Goal: Task Accomplishment & Management: Complete application form

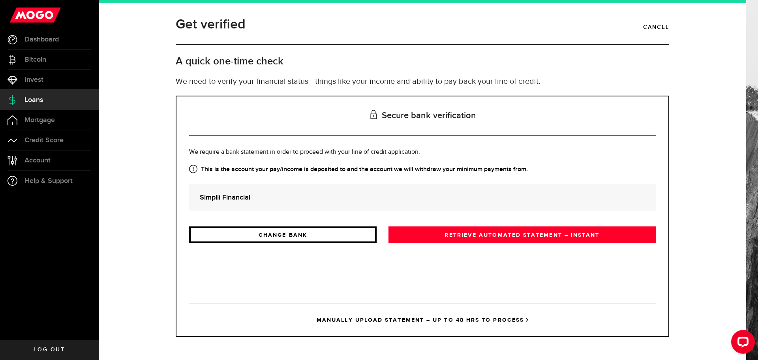
click at [299, 239] on link "CHANGE BANK" at bounding box center [283, 234] width 188 height 17
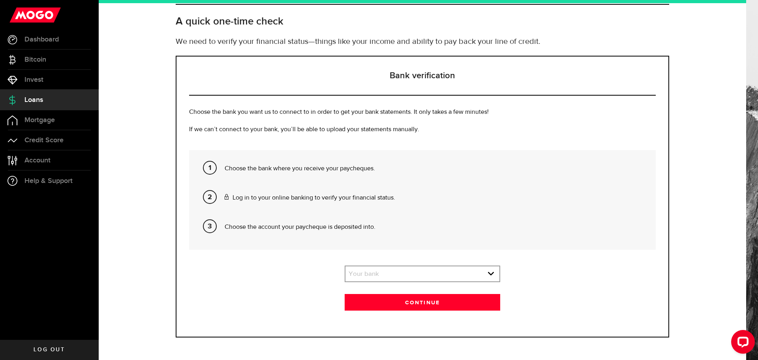
scroll to position [40, 0]
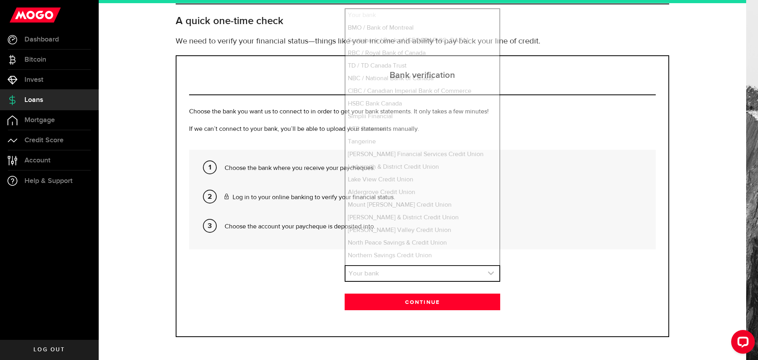
click at [346, 269] on link "expand select" at bounding box center [423, 273] width 154 height 15
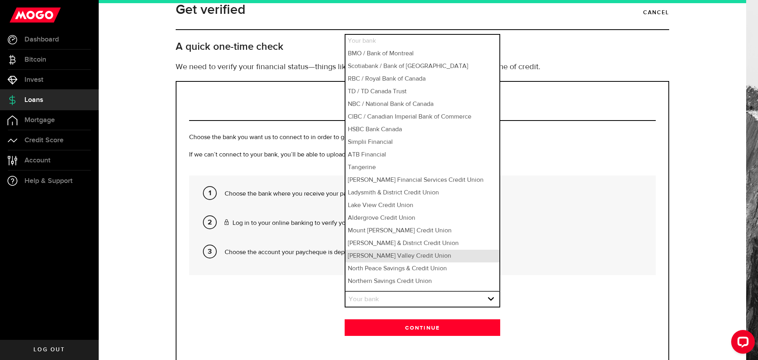
scroll to position [1, 0]
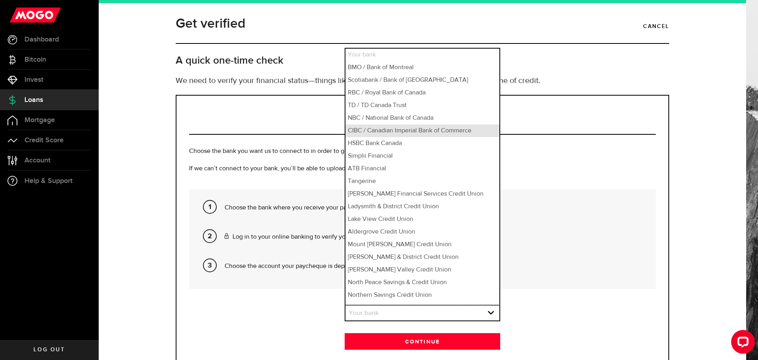
click at [378, 131] on li "CIBC / Canadian Imperial Bank of Commerce" at bounding box center [423, 130] width 154 height 13
select select "6"
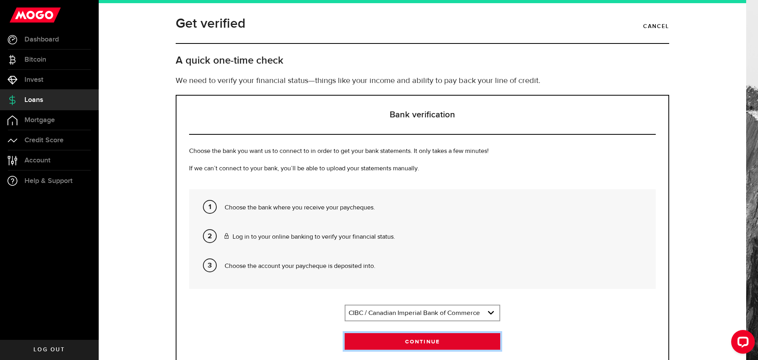
click at [408, 342] on button "Continue" at bounding box center [423, 341] width 156 height 17
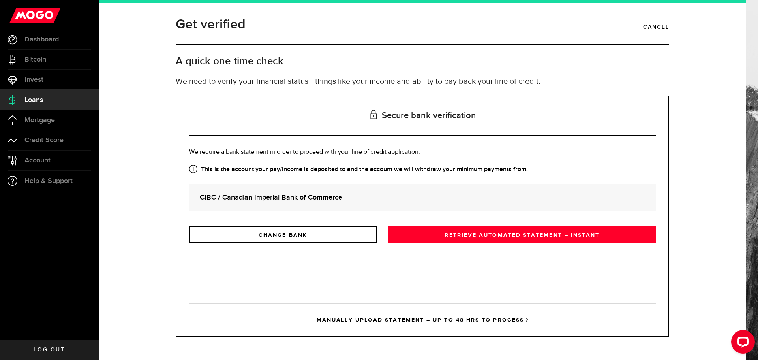
scroll to position [0, 0]
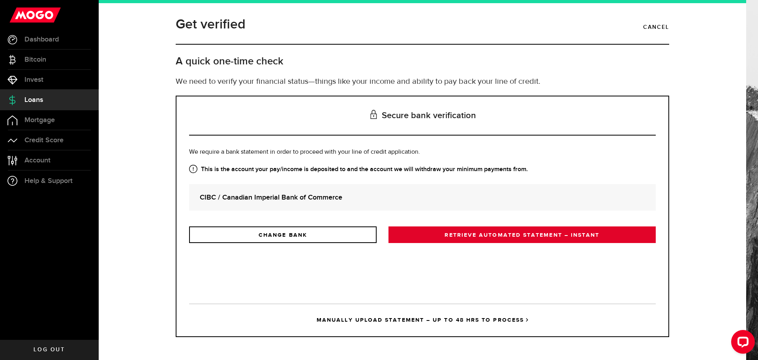
click at [447, 237] on link "RETRIEVE AUTOMATED STATEMENT – INSTANT" at bounding box center [522, 234] width 267 height 17
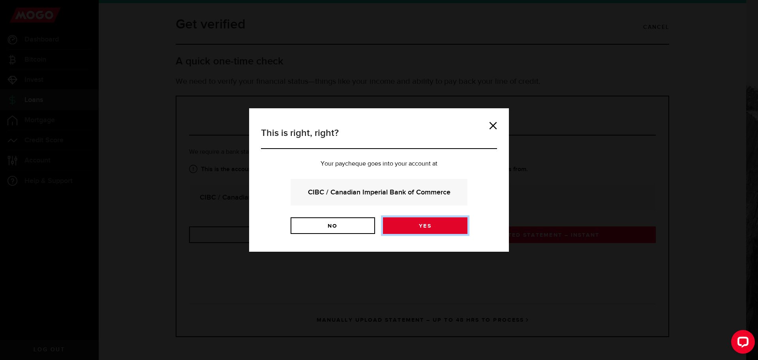
click at [436, 225] on link "Yes" at bounding box center [425, 225] width 85 height 17
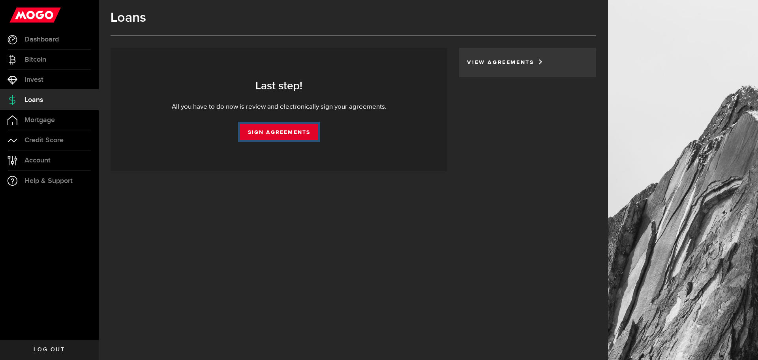
click at [263, 133] on link "Sign Agreements" at bounding box center [279, 132] width 78 height 17
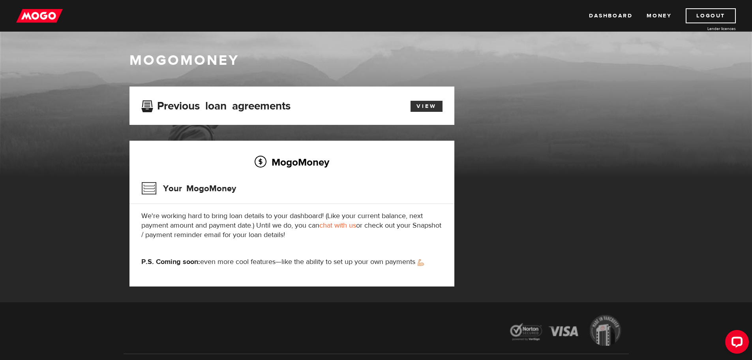
click at [427, 106] on link "View" at bounding box center [427, 106] width 32 height 11
